Goal: Information Seeking & Learning: Learn about a topic

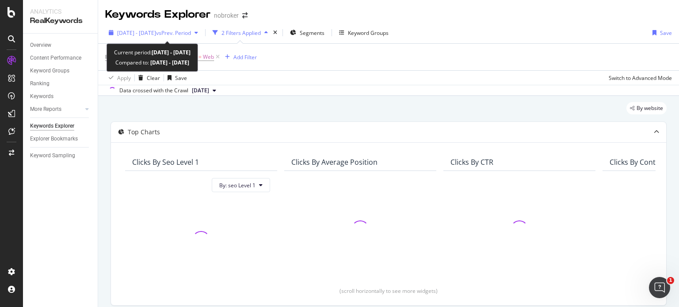
click at [191, 33] on span "vs Prev. Period" at bounding box center [173, 33] width 35 height 8
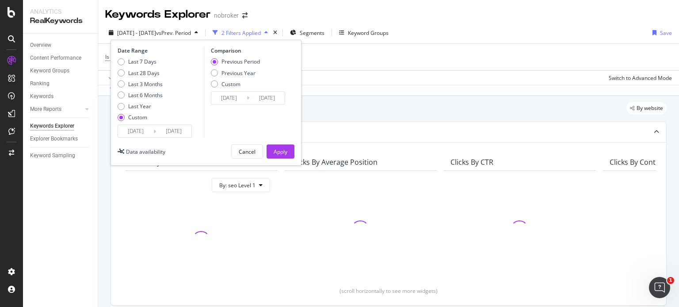
click at [148, 130] on input "[DATE]" at bounding box center [135, 131] width 35 height 12
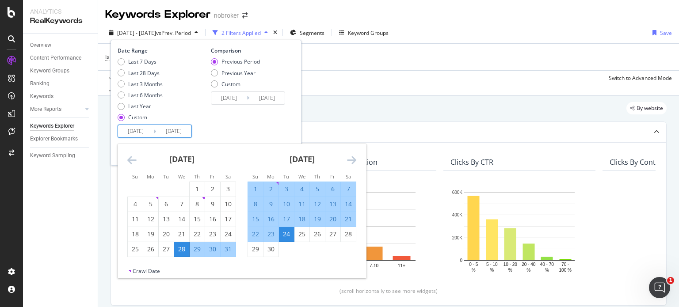
click at [352, 158] on icon "Move forward to switch to the next month." at bounding box center [351, 160] width 9 height 11
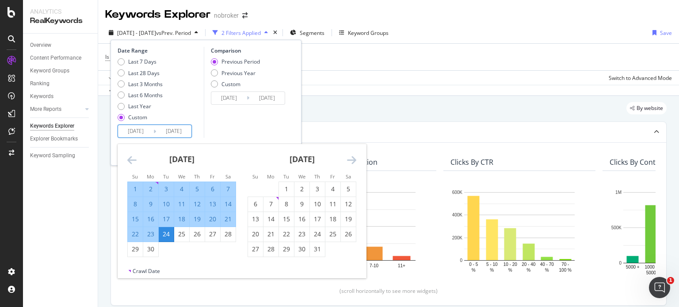
click at [354, 160] on icon "Move forward to switch to the next month." at bounding box center [351, 160] width 9 height 11
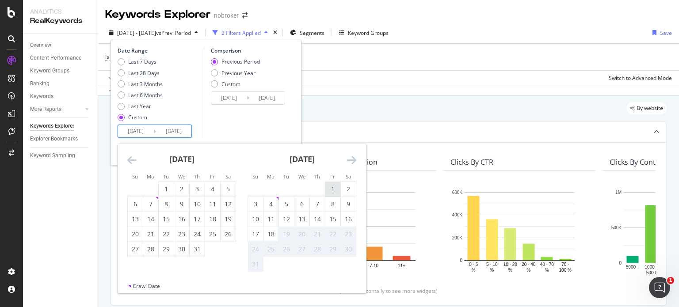
click at [332, 188] on div "1" at bounding box center [332, 189] width 15 height 9
type input "[DATE]"
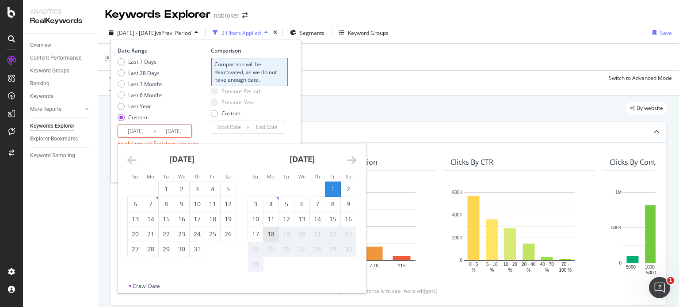
click at [272, 238] on div "18" at bounding box center [270, 234] width 15 height 9
type input "[DATE]"
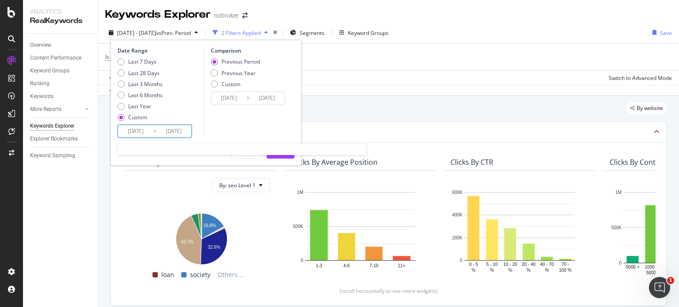
click at [162, 130] on input "[DATE]" at bounding box center [173, 131] width 35 height 12
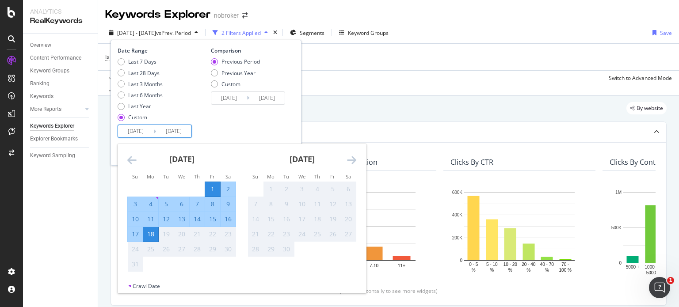
click at [150, 233] on div "18" at bounding box center [150, 234] width 15 height 9
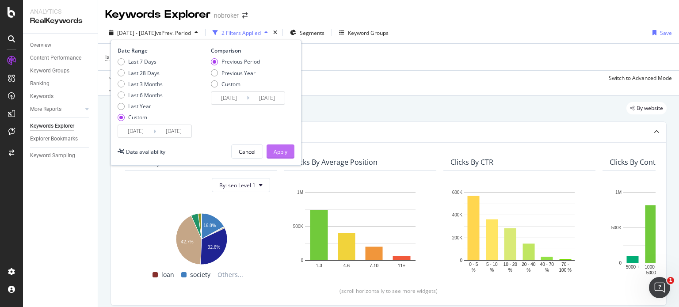
click at [281, 152] on div "Apply" at bounding box center [281, 152] width 14 height 8
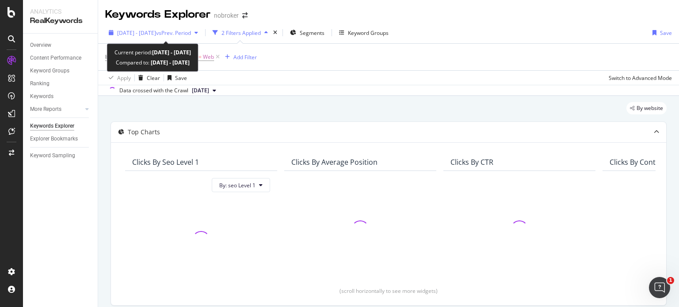
click at [202, 27] on div "[DATE] - [DATE] vs Prev. Period" at bounding box center [153, 32] width 96 height 13
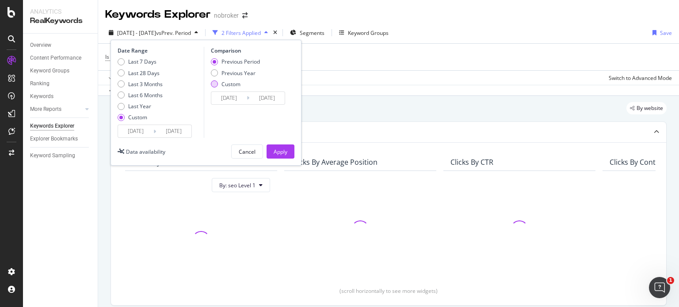
click at [215, 84] on div "Custom" at bounding box center [214, 83] width 7 height 7
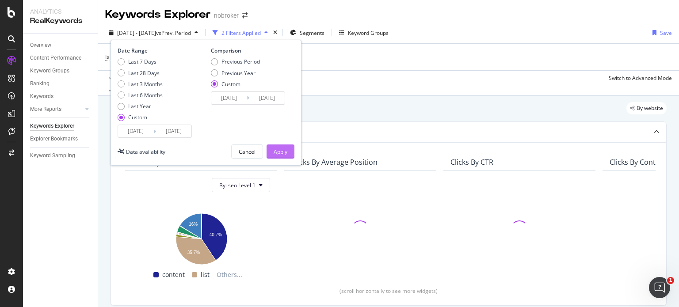
click at [284, 152] on div "Apply" at bounding box center [281, 152] width 14 height 8
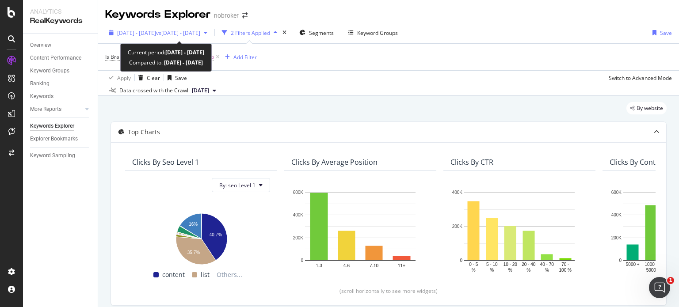
click at [189, 35] on span "vs [DATE] - [DATE]" at bounding box center [178, 33] width 44 height 8
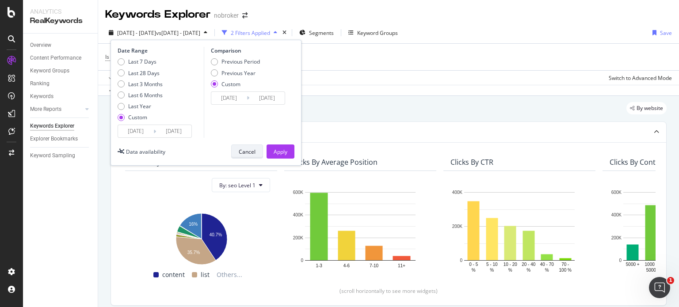
click at [247, 146] on div "Cancel" at bounding box center [247, 151] width 17 height 12
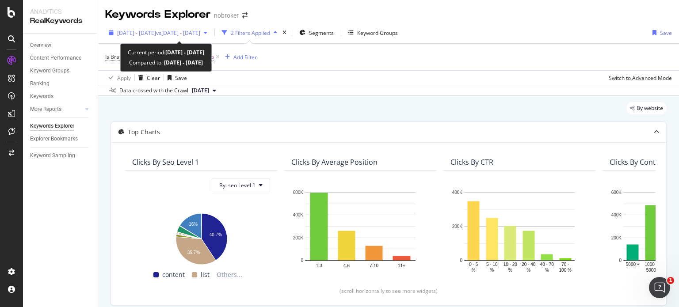
click at [130, 33] on span "[DATE] - [DATE]" at bounding box center [136, 33] width 39 height 8
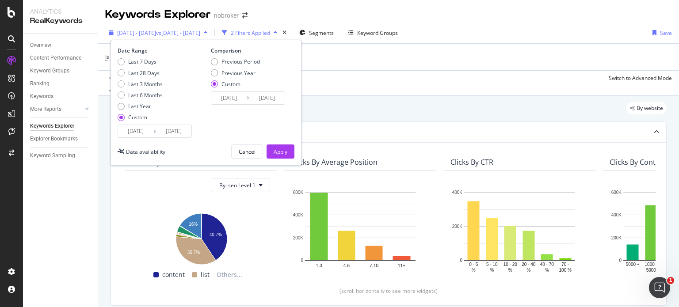
click at [108, 31] on div "button" at bounding box center [111, 32] width 12 height 5
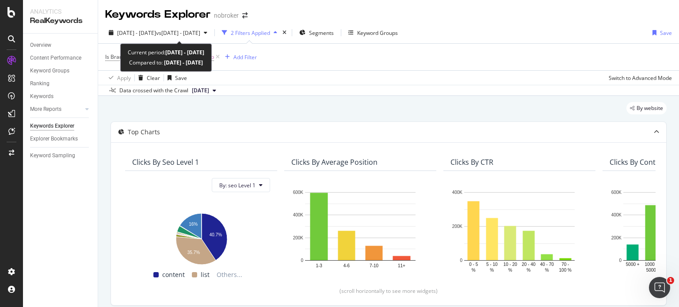
click at [175, 52] on b "[DATE] - [DATE]" at bounding box center [184, 53] width 39 height 8
click at [187, 31] on span "vs [DATE] - [DATE]" at bounding box center [178, 33] width 44 height 8
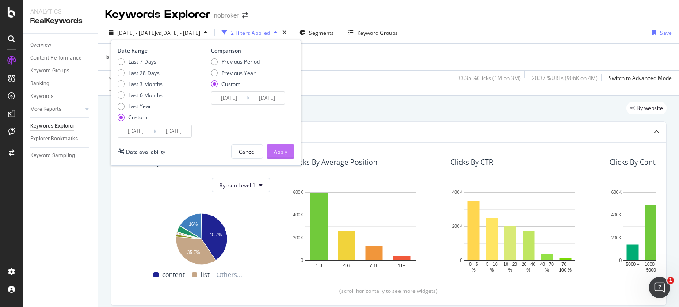
click at [280, 146] on div "Apply" at bounding box center [281, 151] width 14 height 13
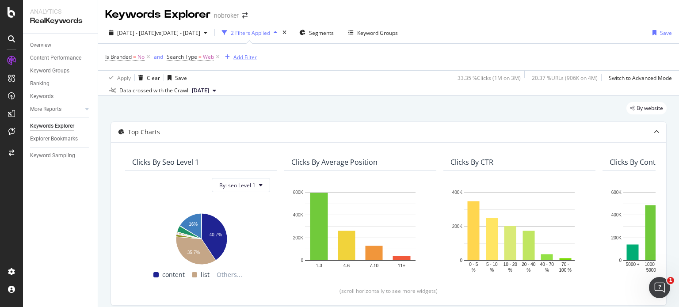
click at [248, 57] on div "Add Filter" at bounding box center [244, 57] width 23 height 8
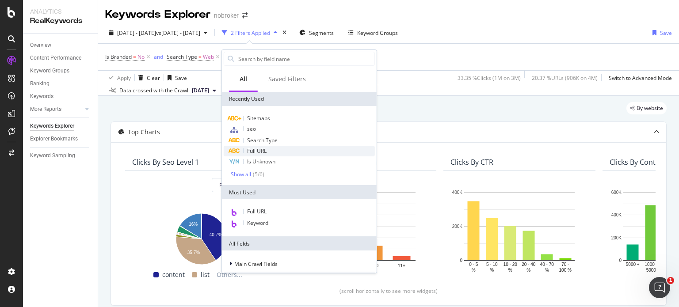
click at [267, 154] on span "Full URL" at bounding box center [256, 151] width 19 height 8
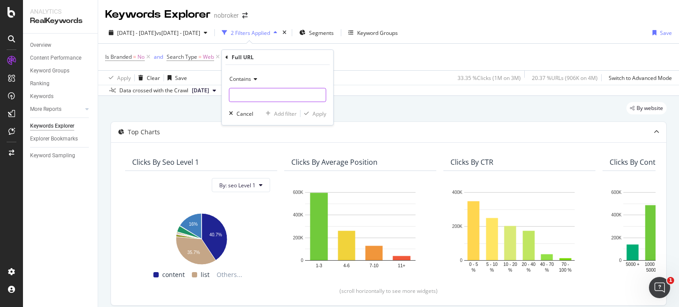
click at [259, 93] on input "text" at bounding box center [277, 95] width 96 height 14
paste input "[URL][DOMAIN_NAME]"
type input "[URL][DOMAIN_NAME]"
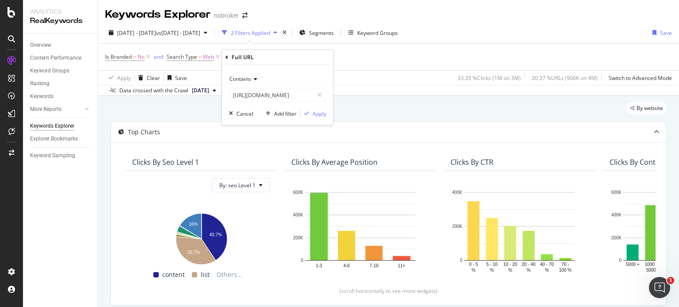
click at [247, 77] on span "Contains" at bounding box center [240, 79] width 22 height 8
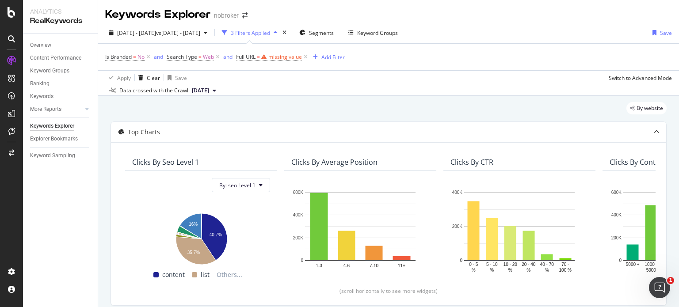
click at [378, 81] on div "Apply Clear Save Switch to Advanced Mode" at bounding box center [388, 77] width 581 height 15
click at [278, 56] on div "missing value" at bounding box center [285, 57] width 34 height 8
click at [265, 93] on input "text" at bounding box center [292, 94] width 96 height 14
paste input "[URL][DOMAIN_NAME]"
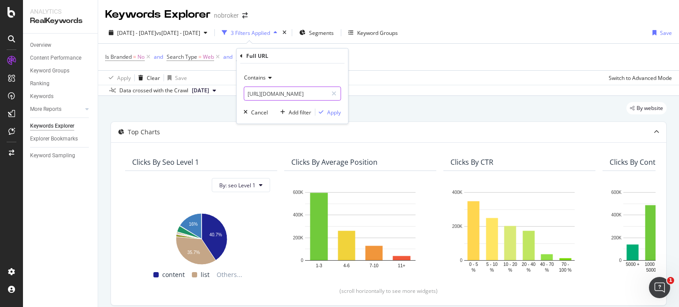
scroll to position [0, 27]
type input "[URL][DOMAIN_NAME]"
click at [329, 111] on div "Apply" at bounding box center [334, 112] width 14 height 8
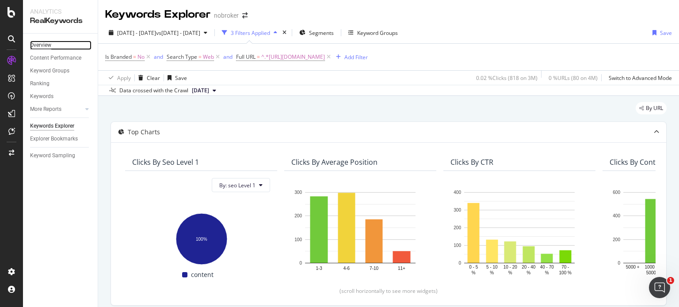
click at [40, 41] on div "Overview" at bounding box center [40, 45] width 21 height 9
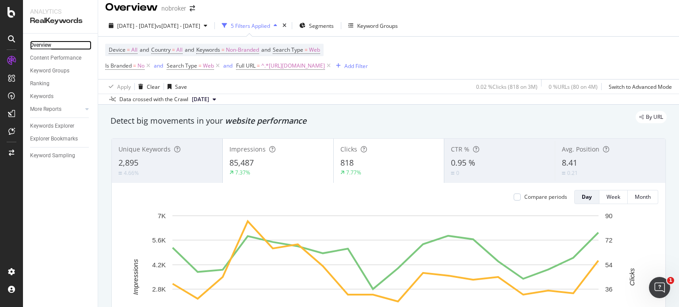
scroll to position [8, 0]
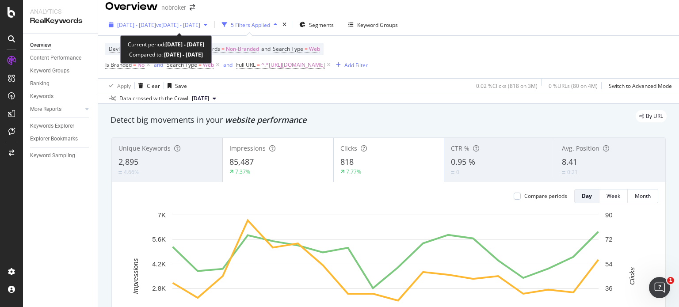
click at [207, 25] on icon "button" at bounding box center [206, 24] width 4 height 5
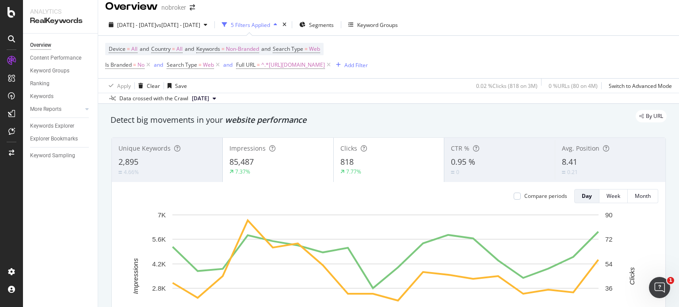
click at [354, 127] on div "Detect big movements in your website performance" at bounding box center [388, 120] width 565 height 20
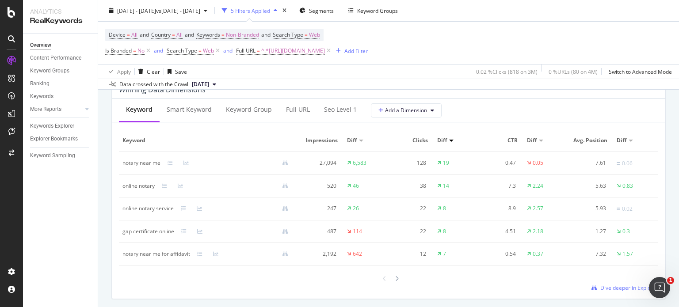
scroll to position [817, 0]
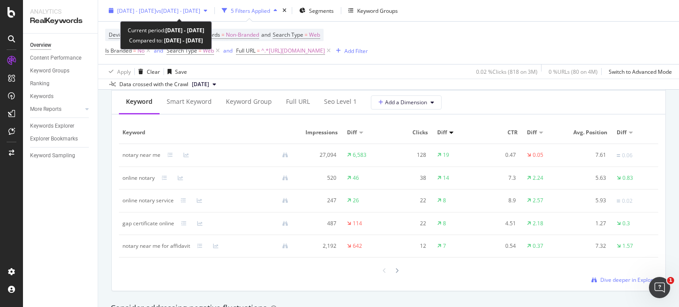
click at [200, 11] on span "vs [DATE] - [DATE]" at bounding box center [178, 11] width 44 height 8
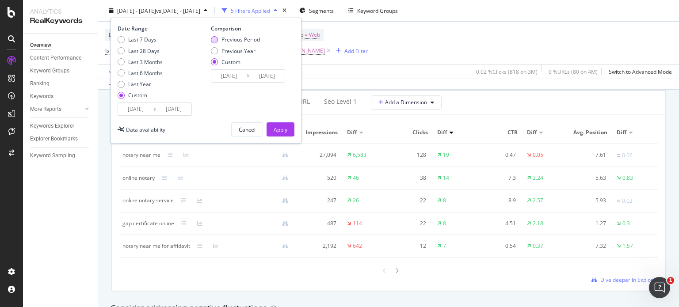
click at [213, 42] on div "Previous Period" at bounding box center [214, 39] width 7 height 7
click at [286, 129] on div "Apply" at bounding box center [281, 130] width 14 height 8
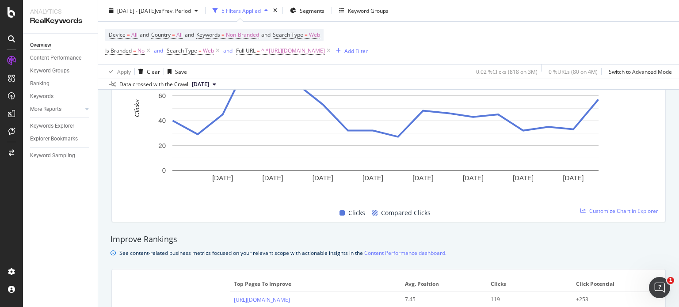
scroll to position [400, 0]
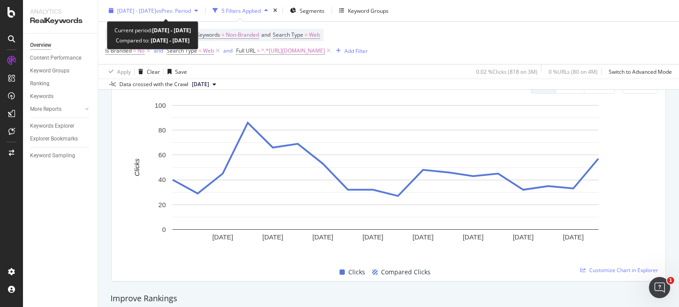
click at [149, 8] on span "[DATE] - [DATE]" at bounding box center [136, 11] width 39 height 8
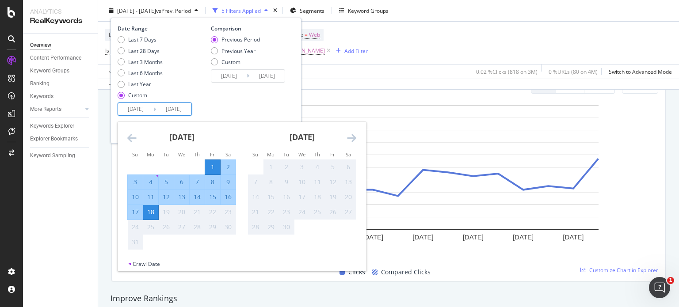
click at [164, 107] on input "[DATE]" at bounding box center [173, 109] width 35 height 12
click at [210, 194] on div "15" at bounding box center [212, 197] width 15 height 9
type input "[DATE]"
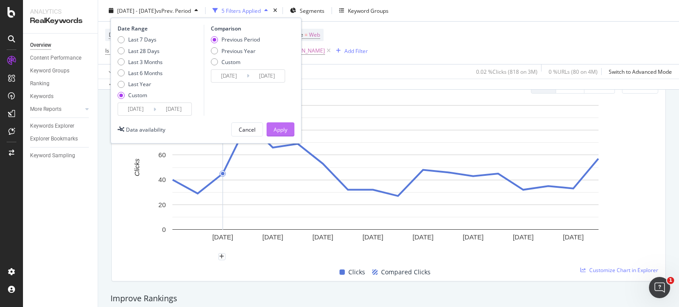
click at [286, 127] on div "Apply" at bounding box center [281, 130] width 14 height 8
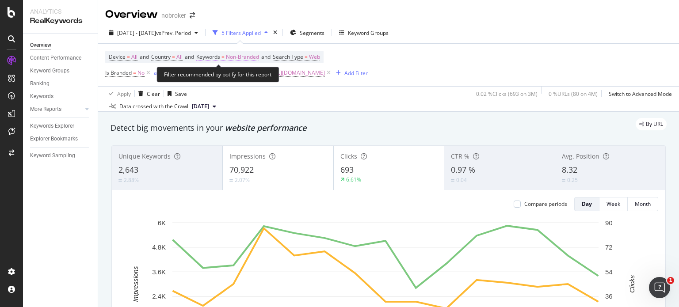
click at [244, 56] on span "Non-Branded" at bounding box center [242, 57] width 33 height 12
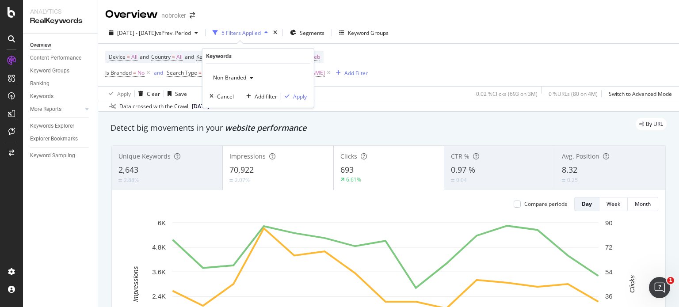
click at [250, 77] on icon "button" at bounding box center [252, 77] width 4 height 5
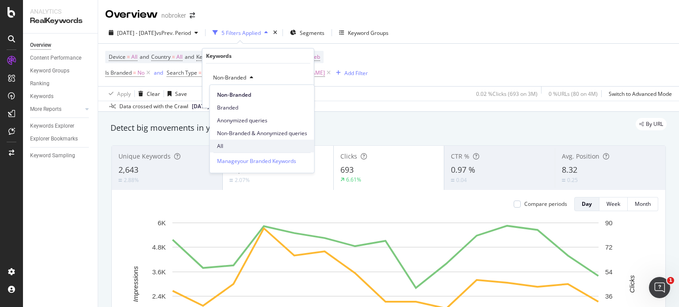
click at [217, 150] on span "All" at bounding box center [262, 146] width 90 height 8
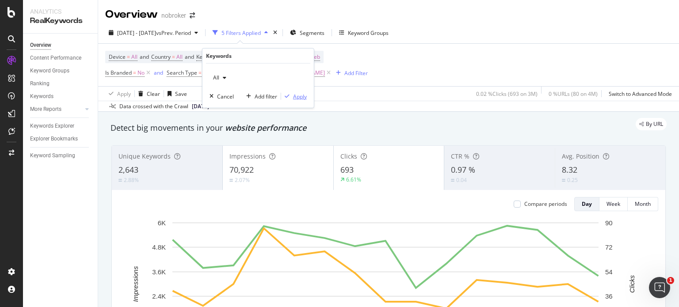
click at [293, 95] on div "Apply" at bounding box center [300, 96] width 14 height 8
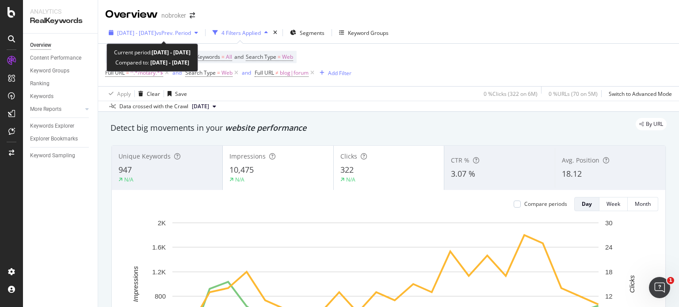
click at [185, 34] on span "vs Prev. Period" at bounding box center [173, 33] width 35 height 8
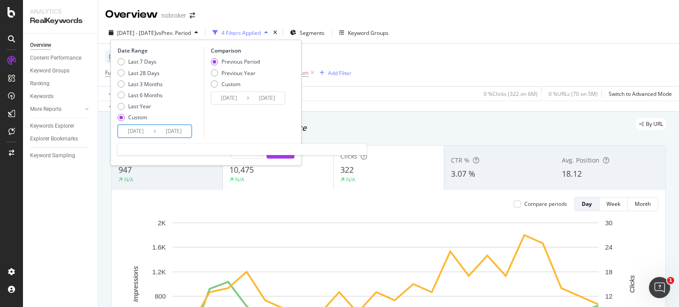
click at [150, 132] on input "2025/01/01" at bounding box center [135, 131] width 35 height 12
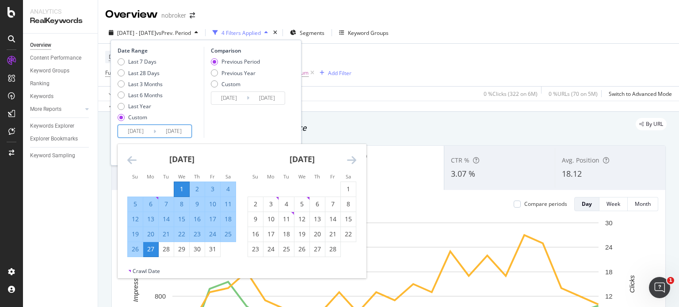
click at [355, 160] on icon "Move forward to switch to the next month." at bounding box center [351, 160] width 9 height 11
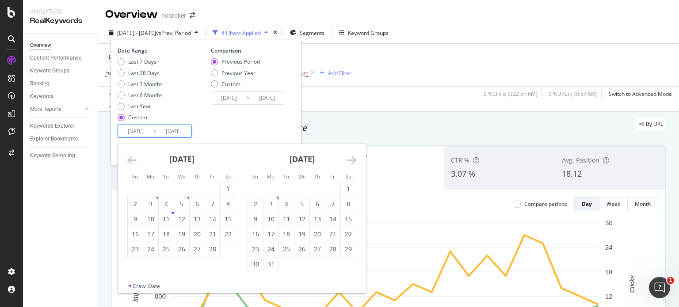
click at [355, 160] on icon "Move forward to switch to the next month." at bounding box center [351, 160] width 9 height 11
click at [347, 155] on icon "Move forward to switch to the next month." at bounding box center [351, 160] width 9 height 11
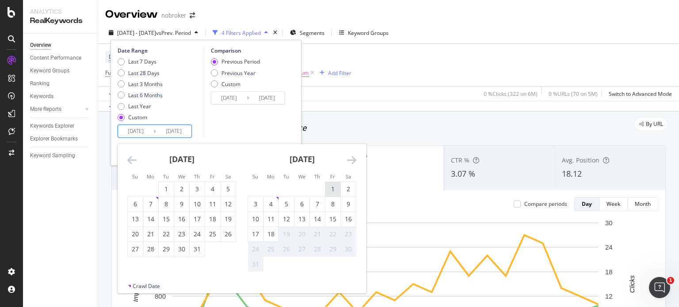
click at [331, 186] on div "1" at bounding box center [332, 189] width 15 height 9
type input "[DATE]"
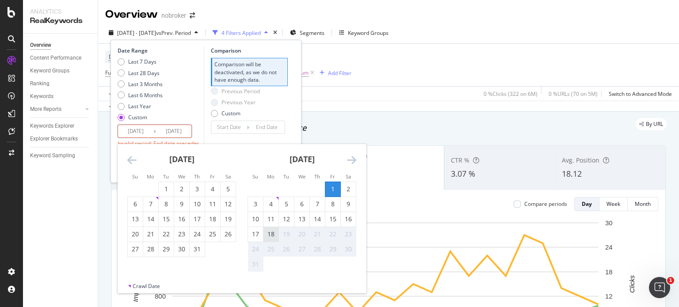
click at [274, 234] on div "18" at bounding box center [270, 234] width 15 height 9
type input "[DATE]"
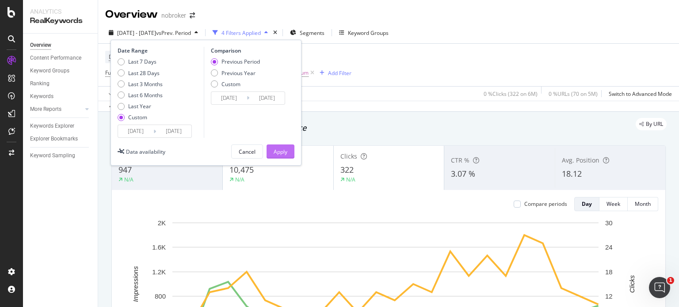
click at [279, 150] on div "Apply" at bounding box center [281, 152] width 14 height 8
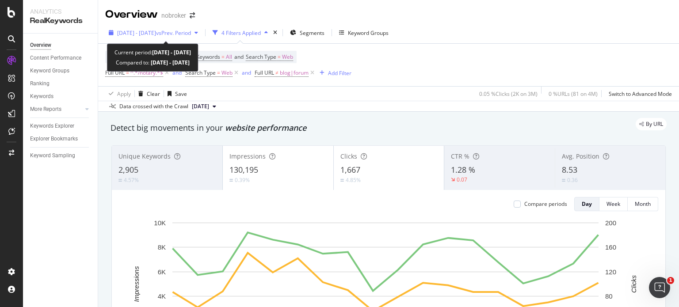
click at [150, 35] on span "[DATE] - [DATE]" at bounding box center [136, 33] width 39 height 8
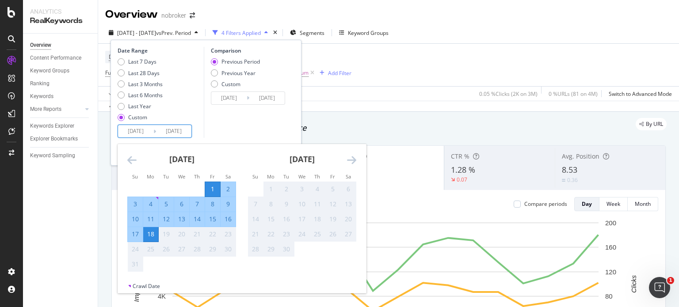
click at [168, 132] on input "[DATE]" at bounding box center [173, 131] width 35 height 12
click at [215, 219] on div "15" at bounding box center [212, 219] width 15 height 9
type input "[DATE]"
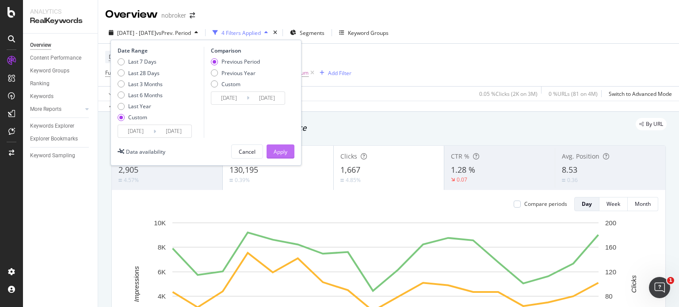
click at [287, 152] on button "Apply" at bounding box center [281, 152] width 28 height 14
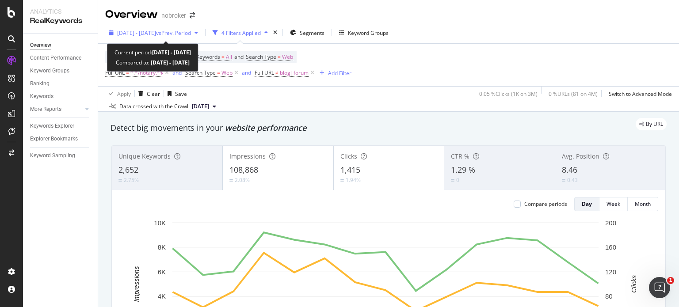
click at [151, 33] on span "[DATE] - [DATE]" at bounding box center [136, 33] width 39 height 8
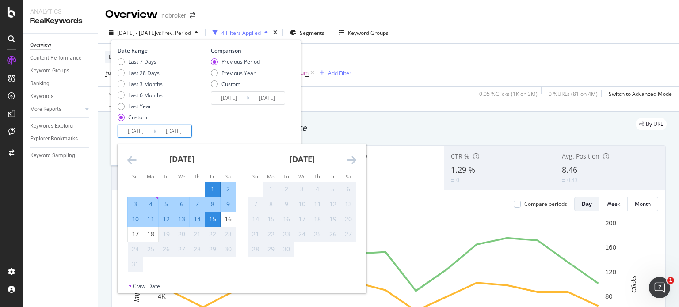
click at [149, 136] on input "[DATE]" at bounding box center [135, 131] width 35 height 12
click at [147, 231] on div "18" at bounding box center [150, 234] width 15 height 9
type input "[DATE]"
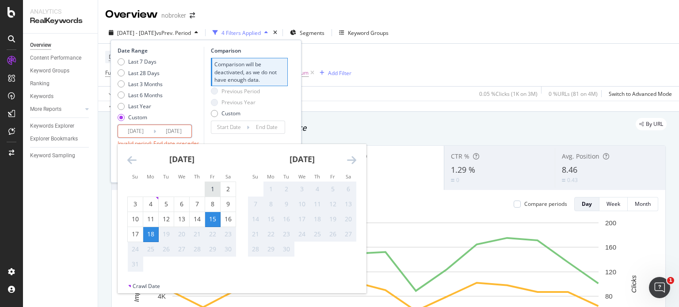
click at [209, 190] on div "1" at bounding box center [212, 189] width 15 height 9
type input "[DATE]"
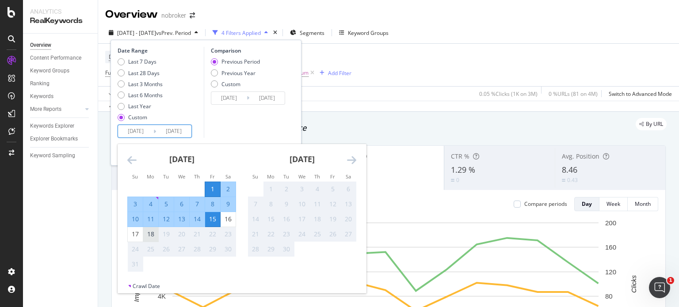
click at [149, 239] on div "18" at bounding box center [150, 234] width 15 height 15
type input "[DATE]"
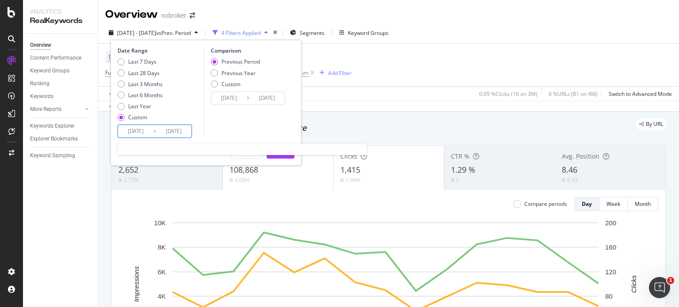
click at [161, 130] on input "[DATE]" at bounding box center [173, 131] width 35 height 12
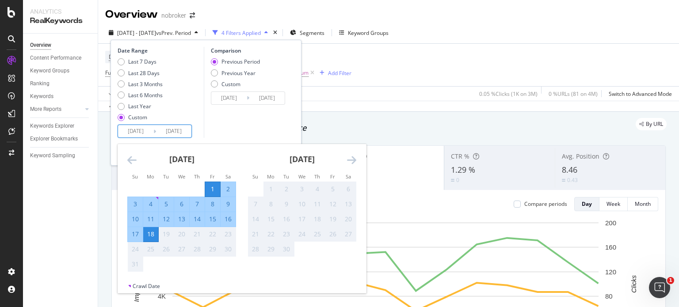
click at [219, 135] on div "Comparison Previous Period Previous Year Custom 2025/07/14 Navigate forward to …" at bounding box center [246, 92] width 84 height 91
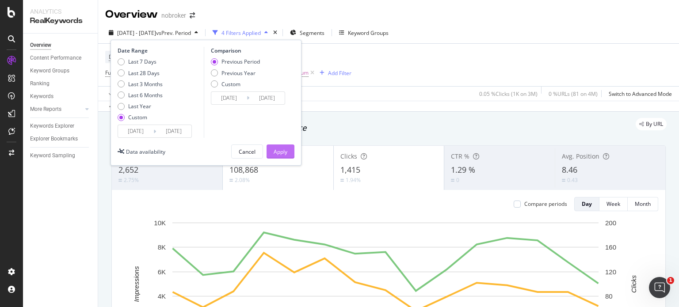
click at [274, 150] on div "Apply" at bounding box center [281, 152] width 14 height 8
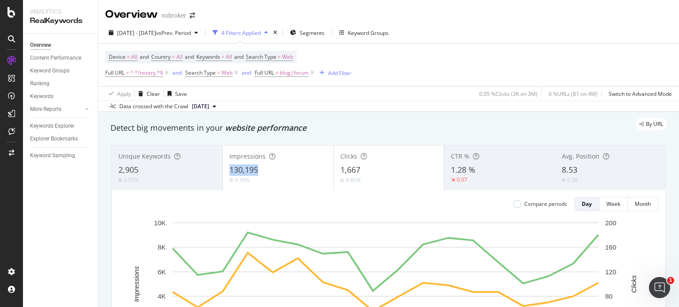
drag, startPoint x: 225, startPoint y: 166, endPoint x: 258, endPoint y: 170, distance: 32.9
click at [258, 170] on div "Impressions 130,195 0.39%" at bounding box center [278, 168] width 111 height 40
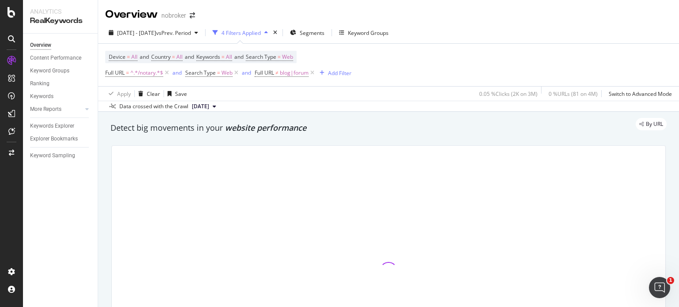
copy span "130,195"
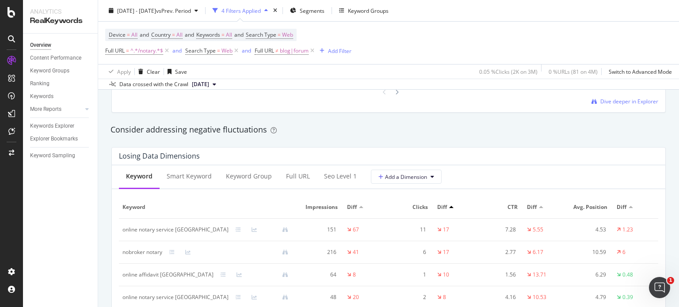
scroll to position [995, 0]
click at [423, 178] on span "Add a Dimension" at bounding box center [402, 178] width 49 height 8
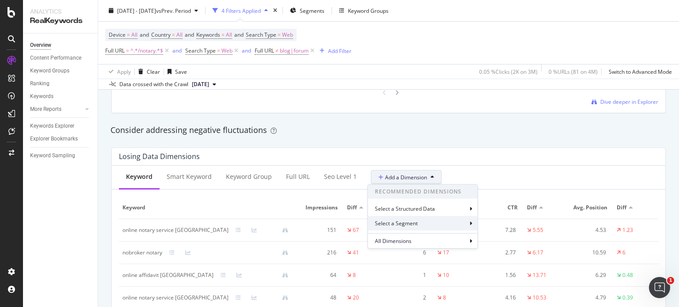
click at [470, 227] on div "Select a Segment" at bounding box center [423, 223] width 110 height 15
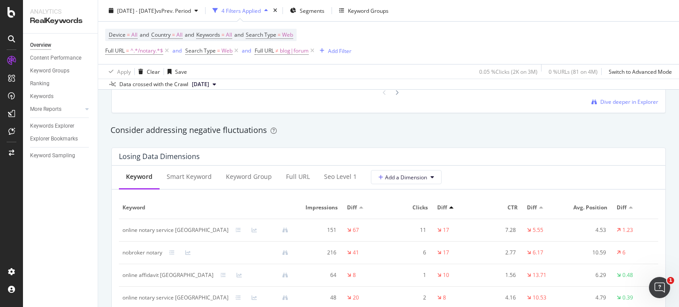
click at [484, 180] on div "Keyword Smart Keyword Keyword Group Full URL seo Level 1 Add a Dimension" at bounding box center [388, 178] width 553 height 24
click at [420, 178] on span "Add a Dimension" at bounding box center [402, 178] width 49 height 8
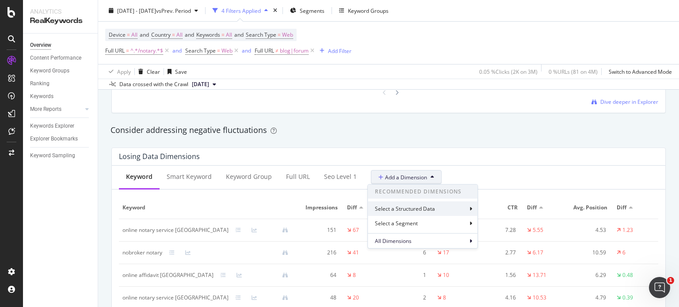
click at [472, 205] on div "Select a Structured Data" at bounding box center [423, 209] width 110 height 15
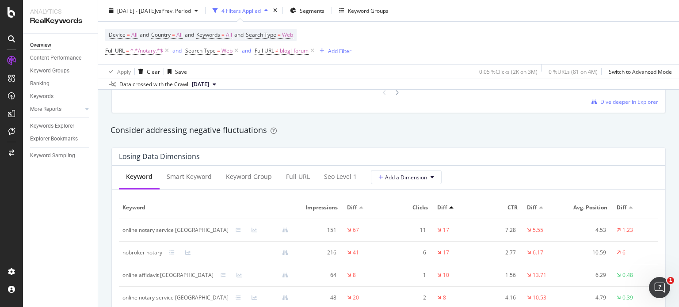
click at [498, 162] on div "Losing Data Dimensions" at bounding box center [388, 157] width 553 height 18
click at [436, 179] on button "Add a Dimension" at bounding box center [406, 177] width 71 height 14
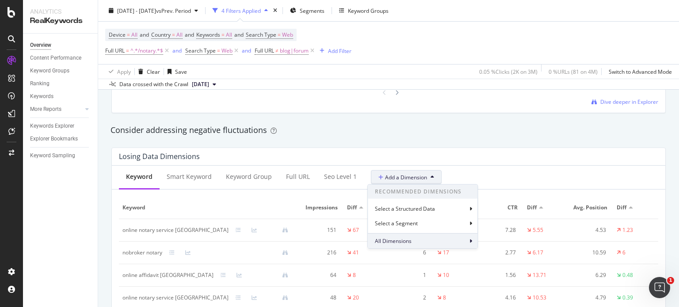
click at [470, 241] on icon at bounding box center [470, 241] width 3 height 5
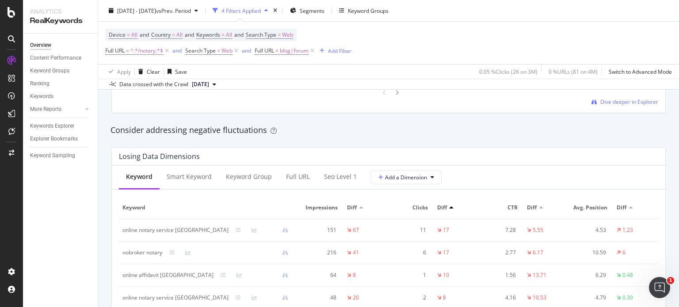
click at [504, 145] on div "Losing Data Dimensions Keyword Smart Keyword Keyword Group Full URL seo Level 1…" at bounding box center [388, 257] width 565 height 232
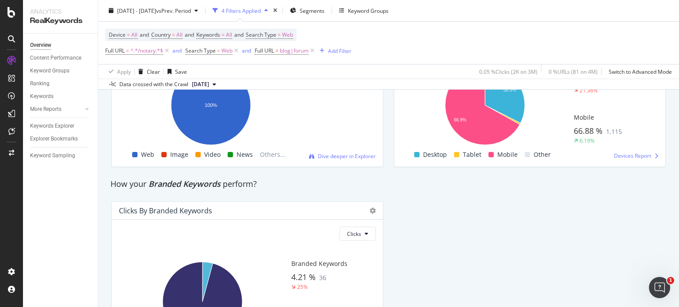
scroll to position [1682, 0]
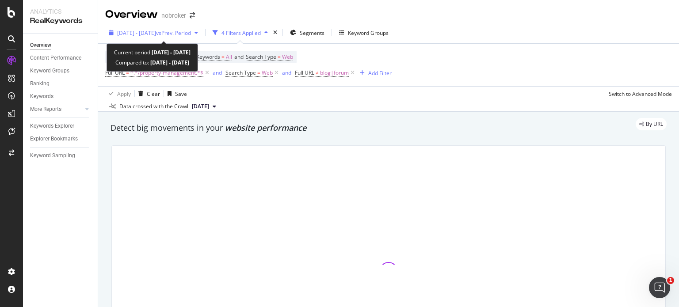
click at [191, 29] on span "vs Prev. Period" at bounding box center [173, 33] width 35 height 8
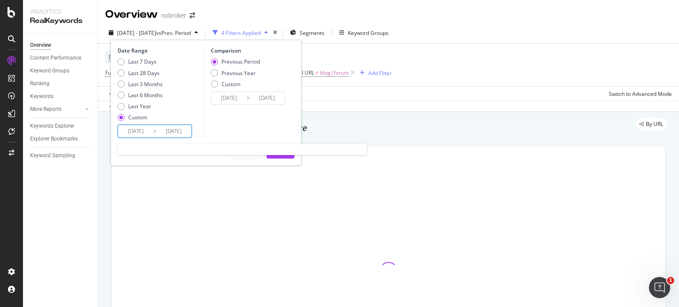
click at [157, 130] on input "[DATE]" at bounding box center [173, 131] width 35 height 12
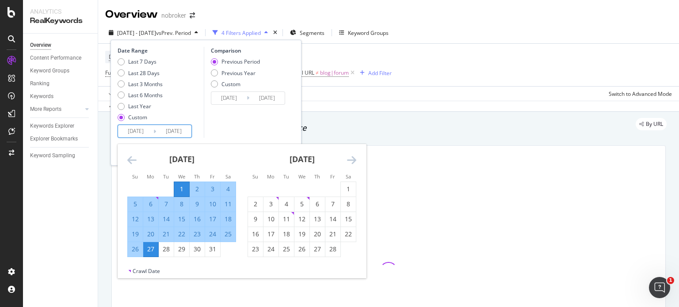
click at [128, 128] on input "[DATE]" at bounding box center [135, 131] width 35 height 12
click at [349, 160] on icon "Move forward to switch to the next month." at bounding box center [351, 160] width 9 height 11
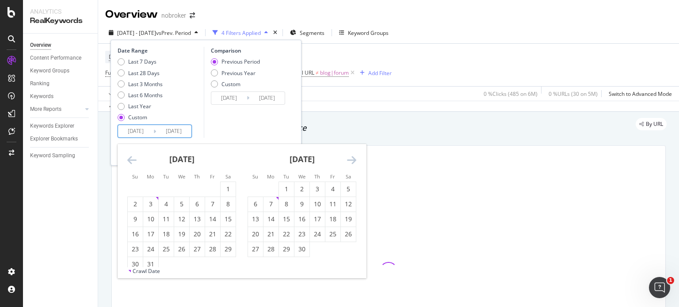
click at [349, 160] on icon "Move forward to switch to the next month." at bounding box center [351, 160] width 9 height 11
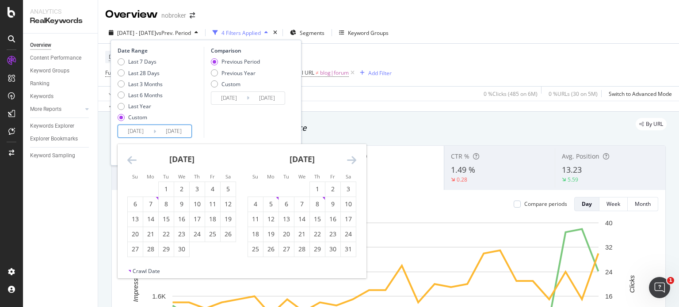
click at [349, 160] on icon "Move forward to switch to the next month." at bounding box center [351, 160] width 9 height 11
click at [352, 159] on icon "Move forward to switch to the next month." at bounding box center [351, 160] width 9 height 11
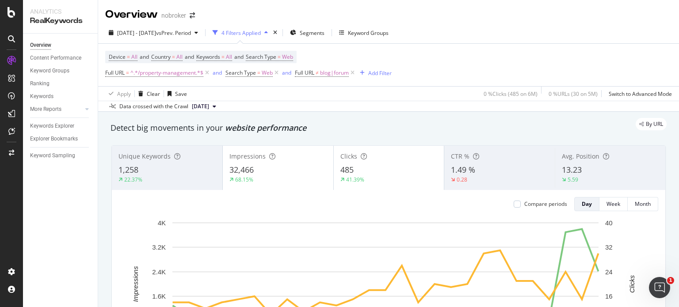
click at [361, 125] on div "By URL" at bounding box center [384, 124] width 565 height 12
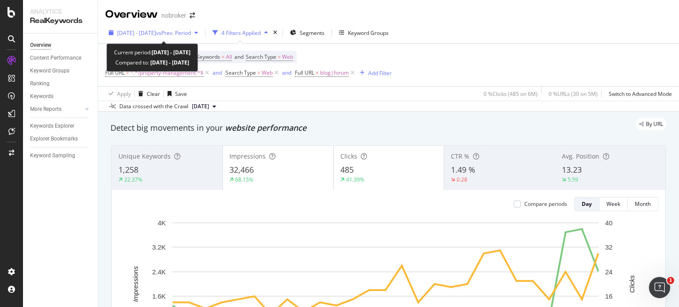
click at [143, 28] on div "2025 Jan. 1st - Jan. 27th vs Prev. Period" at bounding box center [153, 32] width 96 height 13
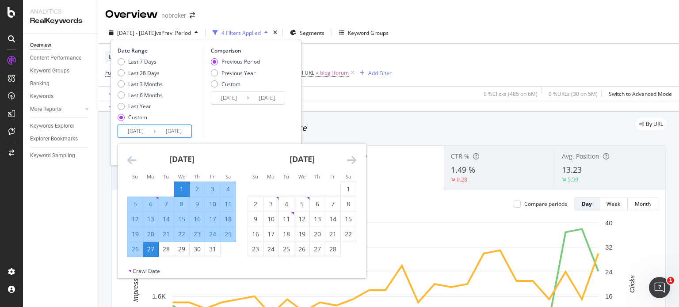
click at [150, 125] on input "2025/01/01" at bounding box center [135, 131] width 35 height 12
click at [347, 159] on icon "Move forward to switch to the next month." at bounding box center [351, 160] width 9 height 11
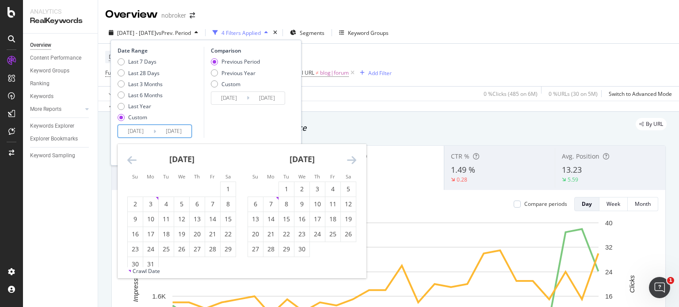
click at [347, 159] on icon "Move forward to switch to the next month." at bounding box center [351, 160] width 9 height 11
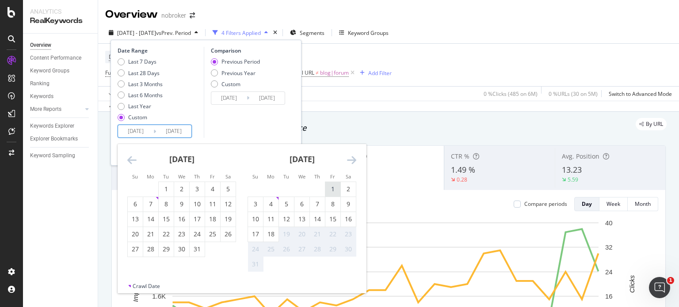
click at [334, 185] on div "1" at bounding box center [332, 189] width 15 height 9
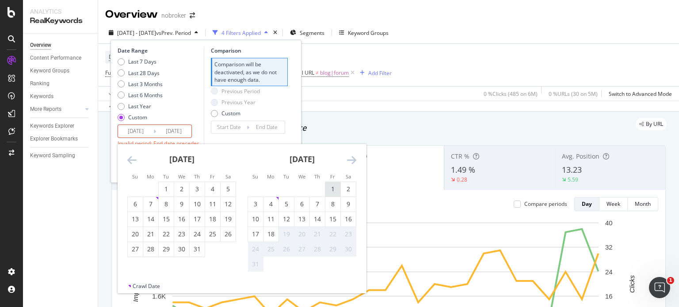
type input "[DATE]"
click at [271, 234] on div "18" at bounding box center [270, 234] width 15 height 9
type input "[DATE]"
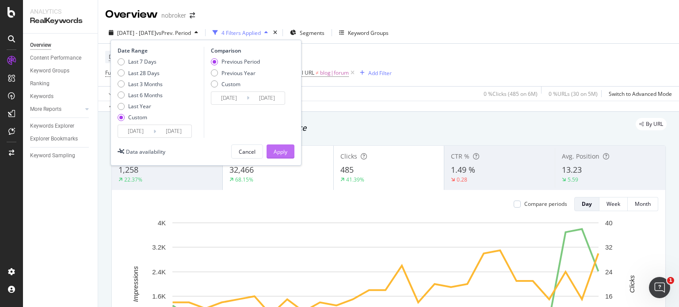
click at [282, 152] on div "Apply" at bounding box center [281, 152] width 14 height 8
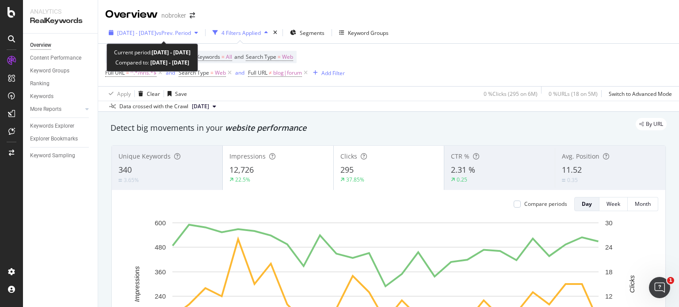
click at [183, 32] on span "vs Prev. Period" at bounding box center [173, 33] width 35 height 8
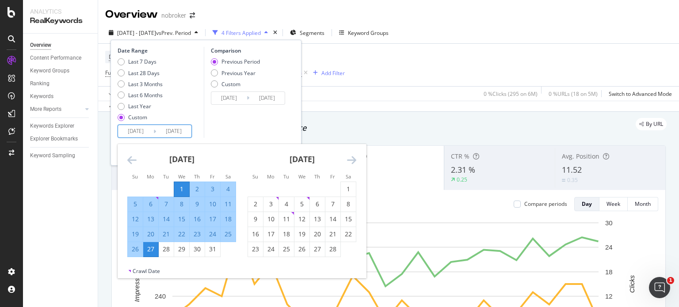
click at [161, 134] on input "2025/01/27" at bounding box center [173, 131] width 35 height 12
click at [349, 157] on icon "Move forward to switch to the next month." at bounding box center [351, 160] width 9 height 11
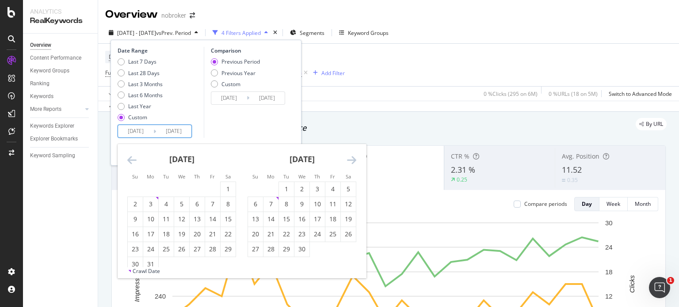
click at [349, 157] on icon "Move forward to switch to the next month." at bounding box center [351, 160] width 9 height 11
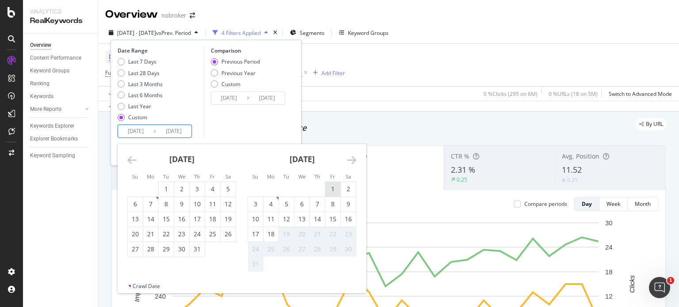
click at [331, 187] on div "1" at bounding box center [332, 189] width 15 height 9
type input "[DATE]"
type input "2024/06/02"
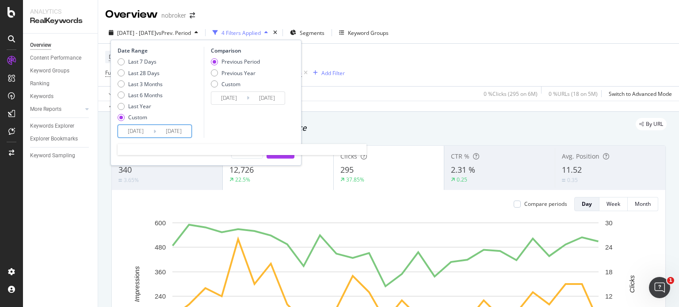
click at [173, 129] on input "[DATE]" at bounding box center [173, 131] width 35 height 12
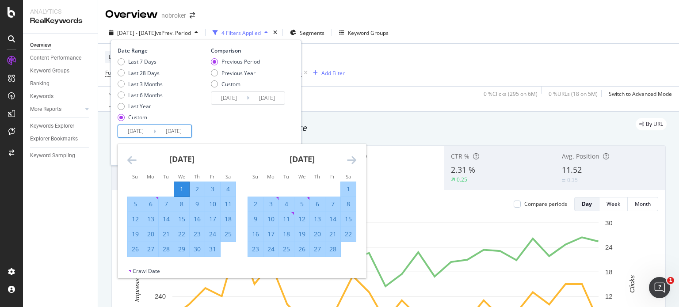
click at [354, 158] on icon "Move forward to switch to the next month." at bounding box center [351, 160] width 9 height 11
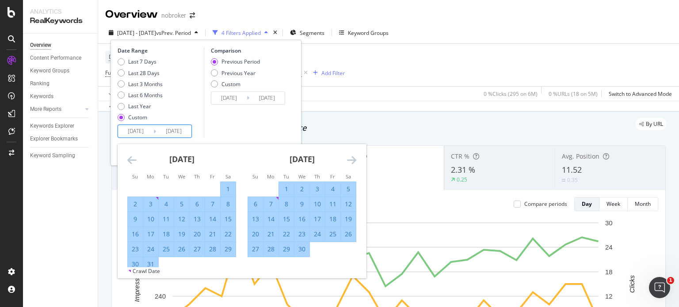
click at [354, 158] on icon "Move forward to switch to the next month." at bounding box center [351, 160] width 9 height 11
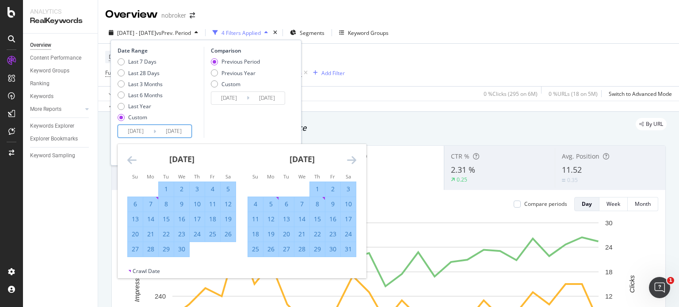
click at [354, 158] on icon "Move forward to switch to the next month." at bounding box center [351, 160] width 9 height 11
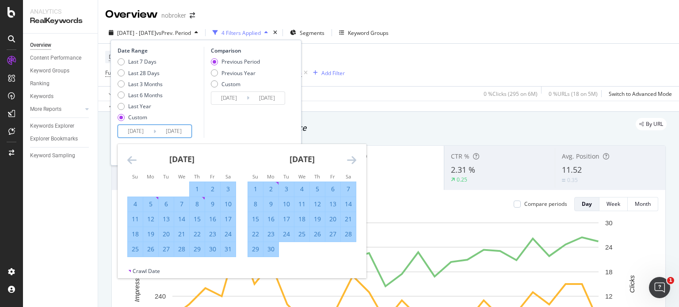
click at [354, 158] on icon "Move forward to switch to the next month." at bounding box center [351, 160] width 9 height 11
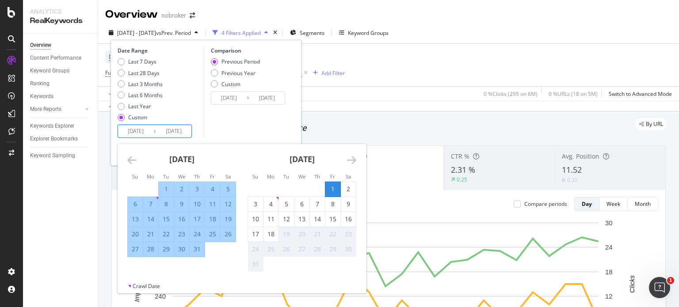
click at [354, 158] on icon "Move forward to switch to the next month." at bounding box center [351, 160] width 9 height 11
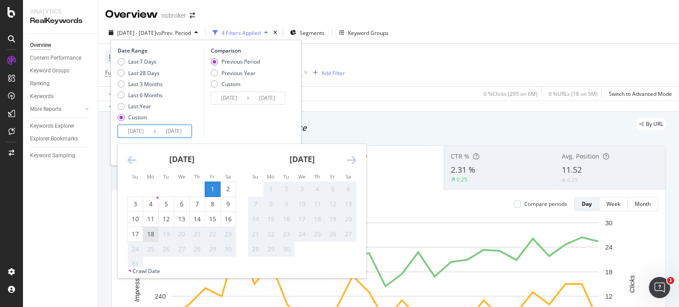
click at [149, 233] on div "18" at bounding box center [150, 234] width 15 height 9
type input "[DATE]"
type input "2024/05/16"
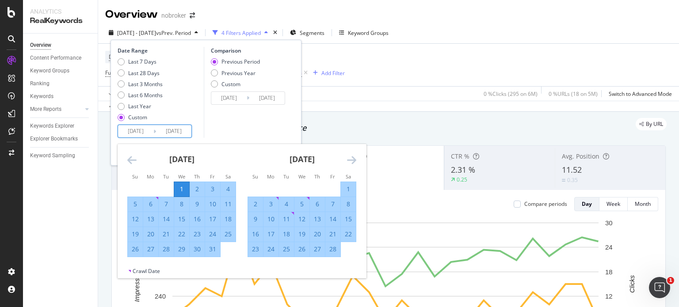
click at [157, 133] on input "[DATE]" at bounding box center [173, 131] width 35 height 12
click at [182, 191] on div "1" at bounding box center [181, 189] width 15 height 9
type input "2025/01/01"
type input "2024/12/31"
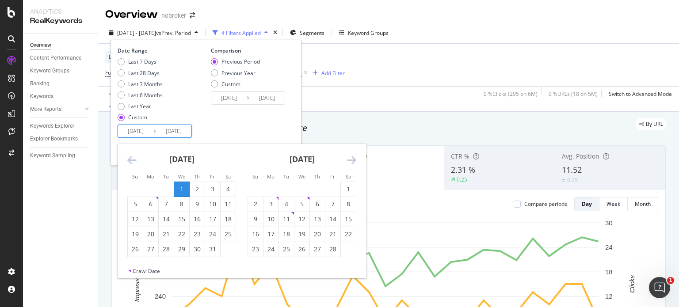
click at [162, 135] on input "2025/01/01" at bounding box center [173, 131] width 35 height 12
click at [315, 160] on strong "February 2025" at bounding box center [302, 159] width 25 height 11
drag, startPoint x: 322, startPoint y: 160, endPoint x: 347, endPoint y: 159, distance: 24.8
click at [347, 159] on div "December 2024 1 2 3 4 5 6 7 8 9 10 11 12 13 14 15 16 17 18 19 20 21 22 23 24 25…" at bounding box center [242, 205] width 248 height 123
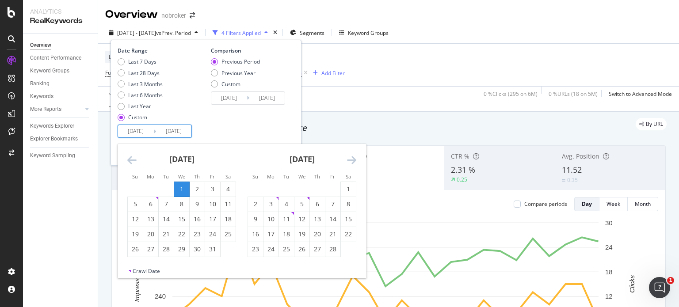
click at [347, 159] on icon "Move forward to switch to the next month." at bounding box center [351, 160] width 9 height 11
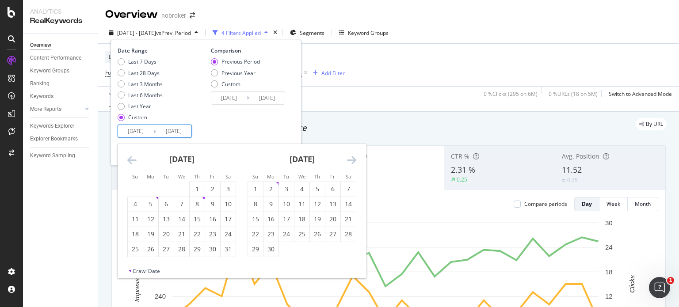
click at [347, 159] on icon "Move forward to switch to the next month." at bounding box center [351, 160] width 9 height 11
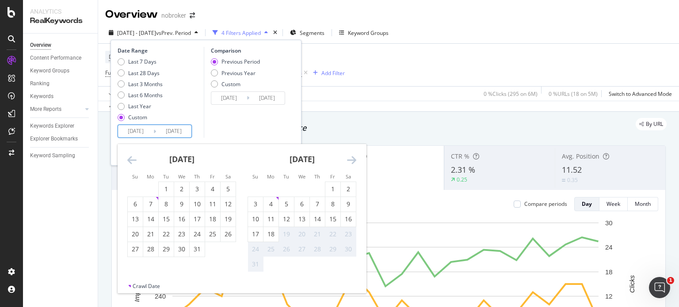
click at [347, 159] on icon "Move forward to switch to the next month." at bounding box center [351, 160] width 9 height 11
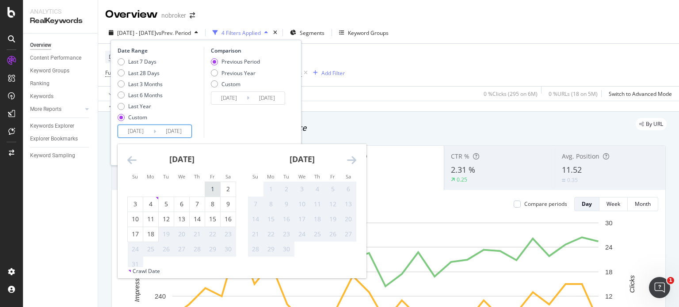
click at [212, 190] on div "1" at bounding box center [212, 189] width 15 height 9
type input "[DATE]"
type input "2024/06/02"
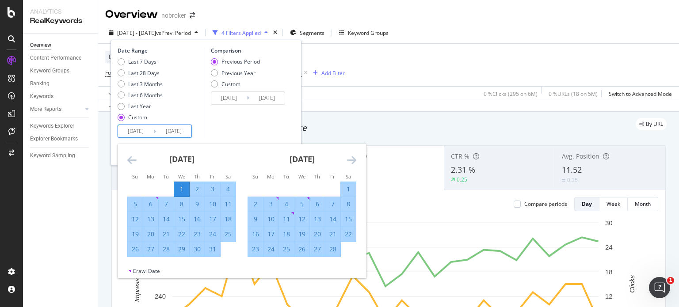
click at [157, 134] on input "[DATE]" at bounding box center [173, 131] width 35 height 12
click at [351, 161] on icon "Move forward to switch to the next month." at bounding box center [351, 160] width 9 height 11
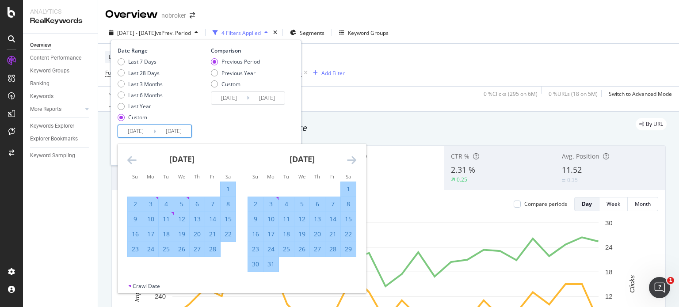
click at [351, 161] on icon "Move forward to switch to the next month." at bounding box center [351, 160] width 9 height 11
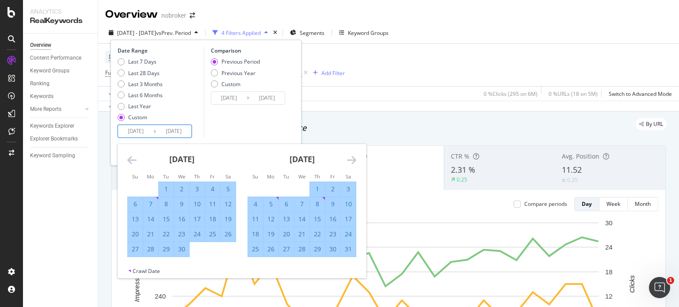
click at [351, 161] on icon "Move forward to switch to the next month." at bounding box center [351, 160] width 9 height 11
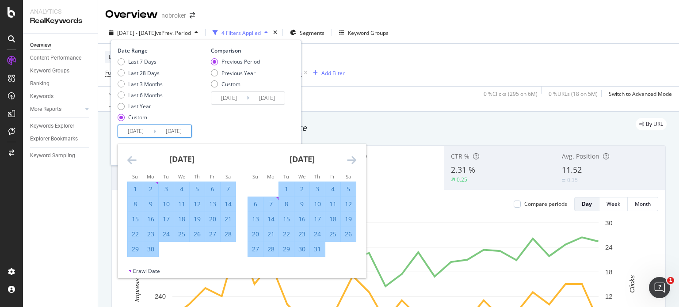
click at [351, 161] on icon "Move forward to switch to the next month." at bounding box center [351, 160] width 9 height 11
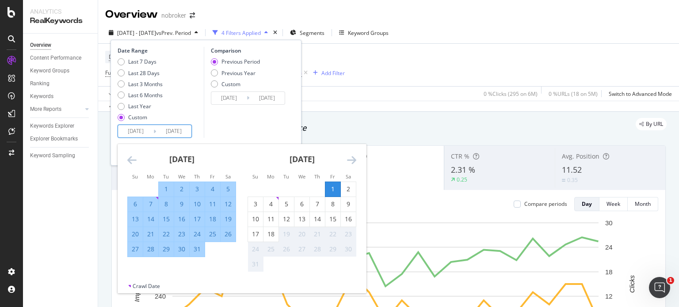
click at [351, 161] on icon "Move forward to switch to the next month." at bounding box center [351, 160] width 9 height 11
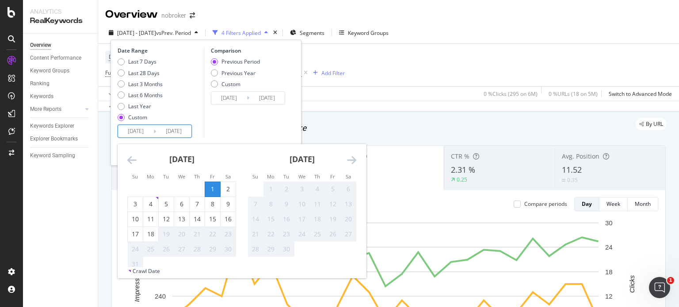
click at [351, 161] on icon "Move forward to switch to the next month." at bounding box center [351, 160] width 9 height 11
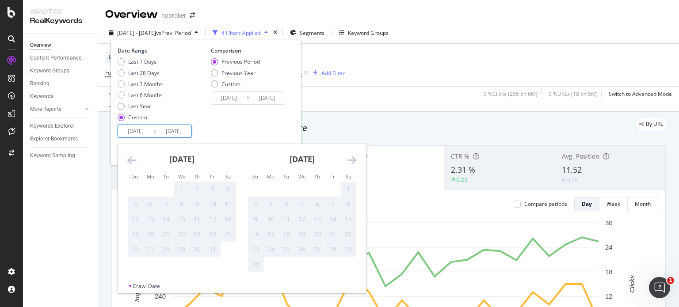
click at [351, 161] on icon "Move forward to switch to the next month." at bounding box center [351, 160] width 9 height 11
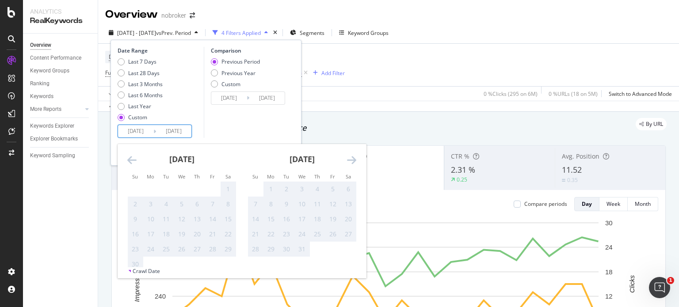
click at [128, 159] on icon "Move backward to switch to the previous month." at bounding box center [131, 160] width 9 height 11
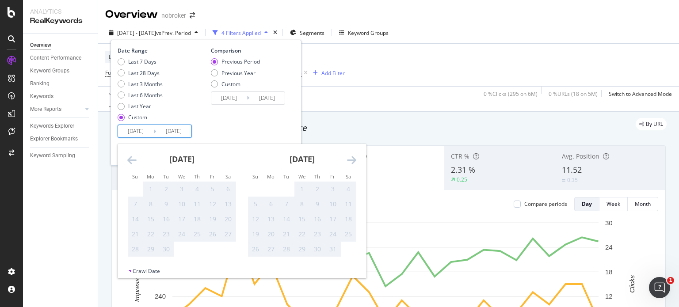
click at [128, 159] on icon "Move backward to switch to the previous month." at bounding box center [131, 160] width 9 height 11
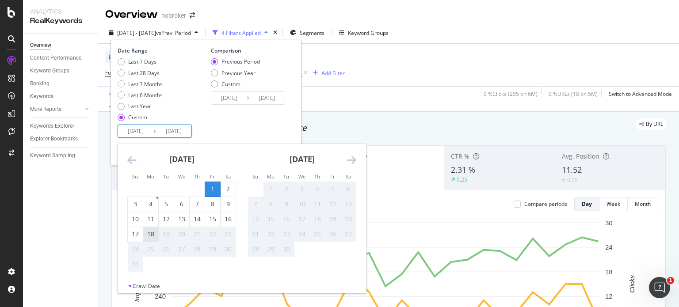
click at [149, 233] on div "18" at bounding box center [150, 234] width 15 height 9
type input "[DATE]"
type input "2024/05/16"
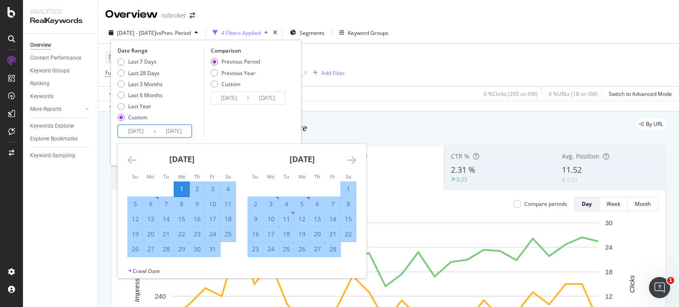
click at [150, 134] on input "2025/01/01" at bounding box center [135, 131] width 35 height 12
click at [349, 160] on icon "Move forward to switch to the next month." at bounding box center [351, 160] width 9 height 11
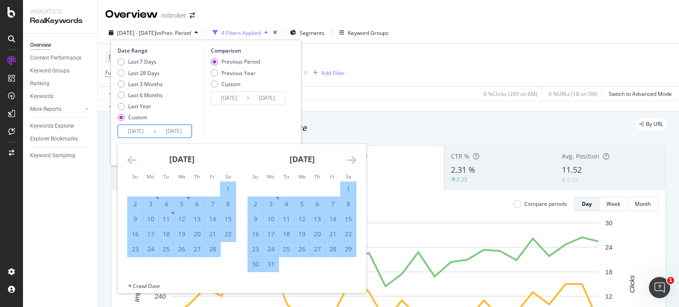
click at [349, 160] on icon "Move forward to switch to the next month." at bounding box center [351, 160] width 9 height 11
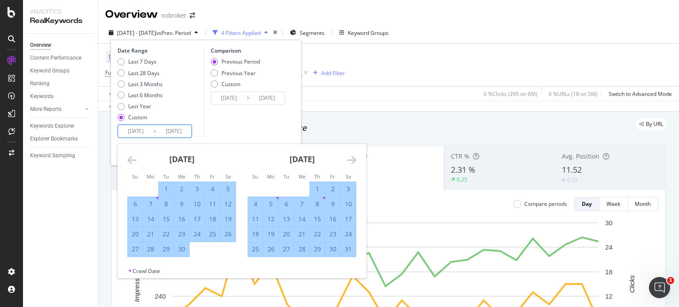
click at [349, 160] on icon "Move forward to switch to the next month." at bounding box center [351, 160] width 9 height 11
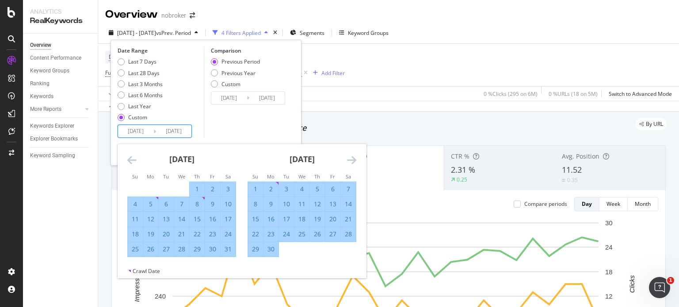
click at [349, 160] on icon "Move forward to switch to the next month." at bounding box center [351, 160] width 9 height 11
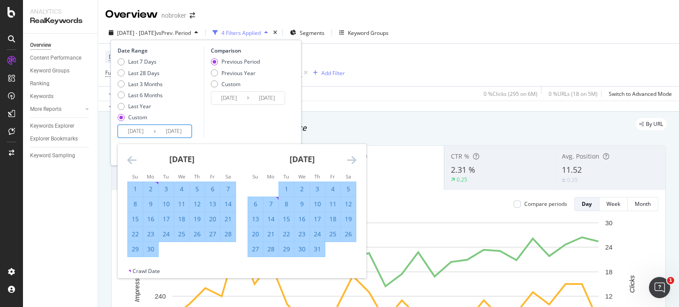
click at [349, 160] on icon "Move forward to switch to the next month." at bounding box center [351, 160] width 9 height 11
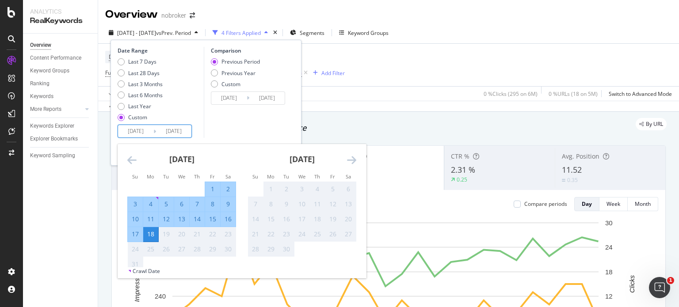
click at [349, 160] on icon "Move forward to switch to the next month." at bounding box center [351, 160] width 9 height 11
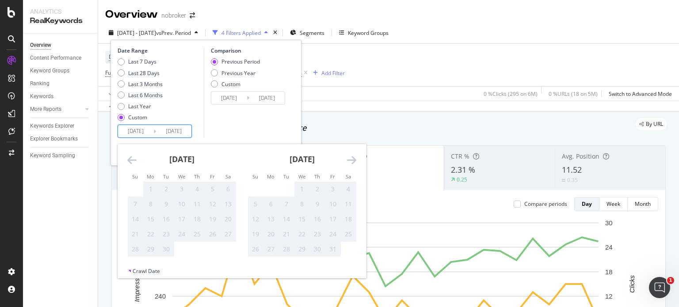
click at [349, 160] on icon "Move forward to switch to the next month." at bounding box center [351, 160] width 9 height 11
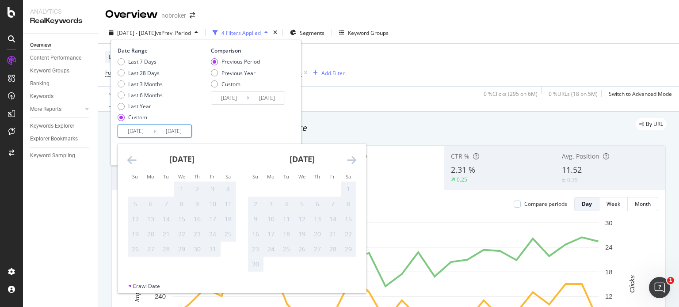
click at [133, 161] on icon "Move backward to switch to the previous month." at bounding box center [131, 160] width 9 height 11
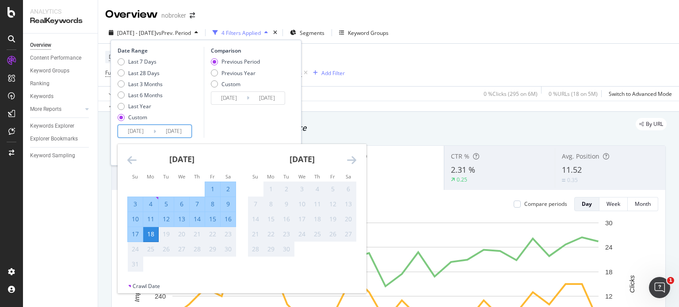
click at [213, 193] on div "1" at bounding box center [212, 189] width 15 height 9
type input "[DATE]"
click at [153, 236] on div "18" at bounding box center [150, 234] width 15 height 9
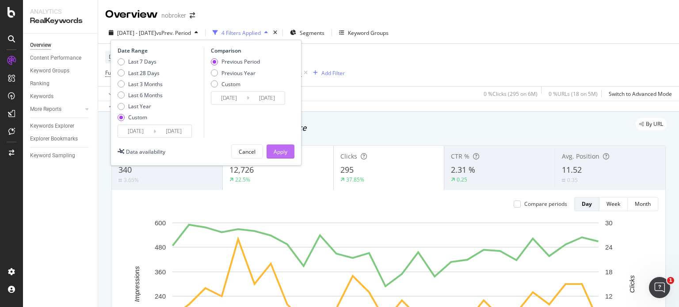
click at [276, 153] on div "Apply" at bounding box center [281, 152] width 14 height 8
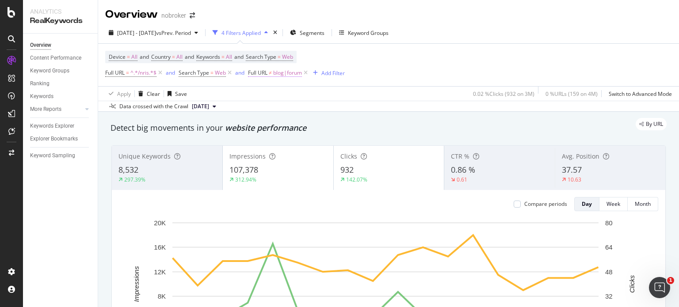
click at [277, 72] on span "blog|forum" at bounding box center [287, 73] width 29 height 12
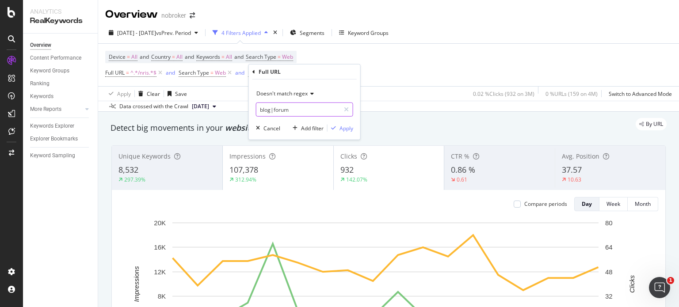
click at [297, 111] on input "blog|forum" at bounding box center [298, 110] width 84 height 14
type input "blog|forum|nris-guide"
click at [339, 129] on div "Apply" at bounding box center [346, 128] width 14 height 8
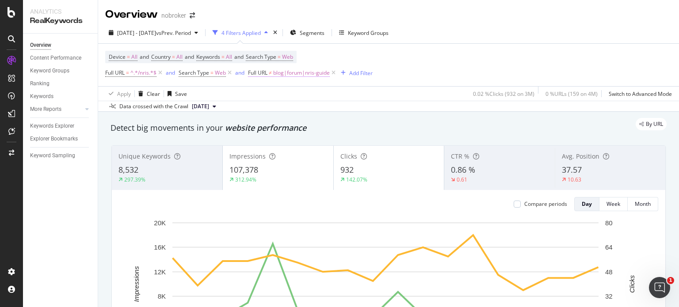
click at [312, 69] on span "blog|forum|nris-guide" at bounding box center [301, 73] width 57 height 12
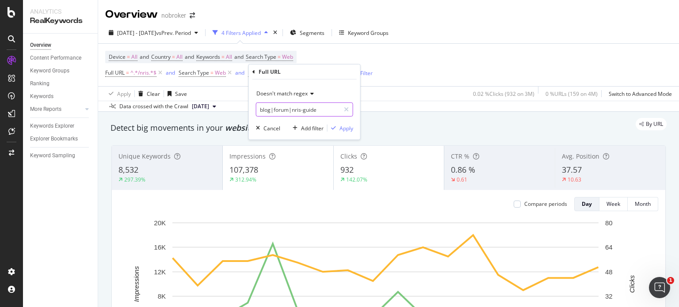
click at [299, 111] on input "blog|forum|nris-guide" at bounding box center [298, 110] width 84 height 14
click at [317, 110] on input "blog|forum|nri-guide" at bounding box center [298, 110] width 84 height 14
type input "blog|forum|nri-guides"
click at [340, 125] on div "Apply" at bounding box center [346, 128] width 14 height 8
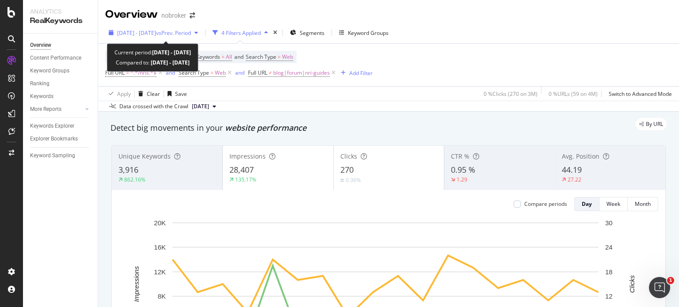
click at [156, 35] on span "[DATE] - [DATE]" at bounding box center [136, 33] width 39 height 8
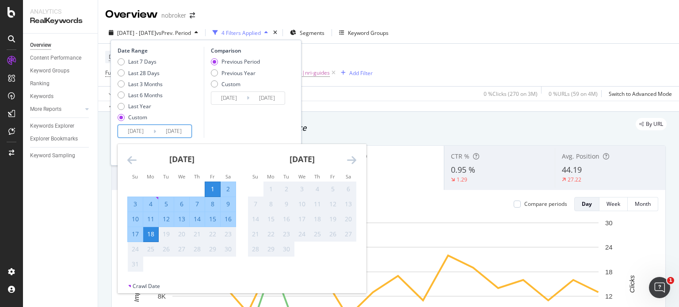
click at [158, 133] on input "[DATE]" at bounding box center [173, 131] width 35 height 12
click at [210, 217] on div "15" at bounding box center [212, 219] width 15 height 9
type input "[DATE]"
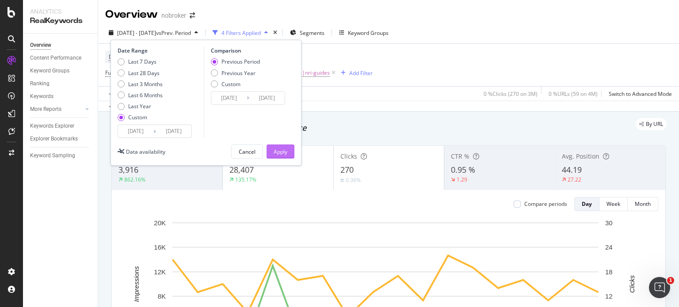
click at [278, 149] on div "Apply" at bounding box center [281, 152] width 14 height 8
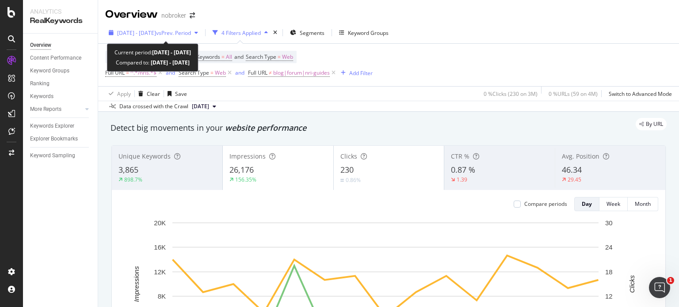
click at [179, 34] on span "vs Prev. Period" at bounding box center [173, 33] width 35 height 8
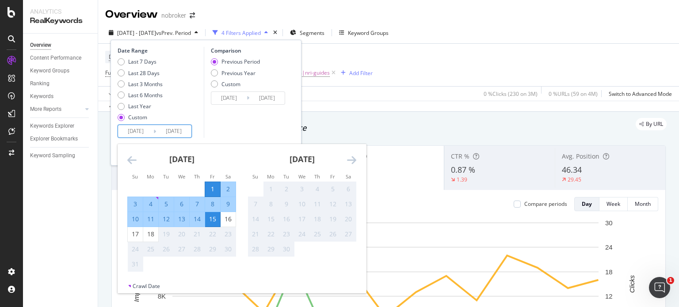
click at [169, 130] on input "[DATE]" at bounding box center [173, 131] width 35 height 12
click at [147, 232] on div "18" at bounding box center [150, 234] width 15 height 9
type input "[DATE]"
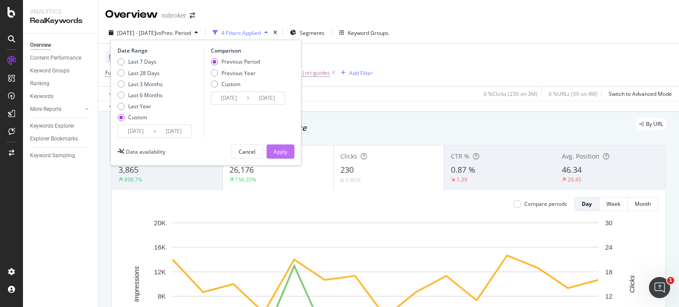
click at [281, 150] on div "Apply" at bounding box center [281, 152] width 14 height 8
